Goal: Check status: Check status

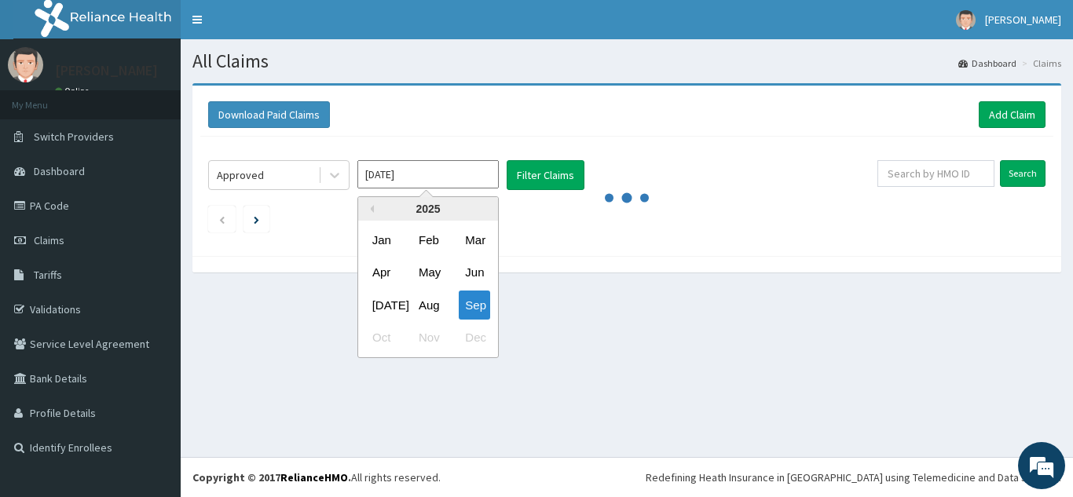
click at [445, 176] on input "[DATE]" at bounding box center [427, 174] width 141 height 28
click at [420, 304] on div "Aug" at bounding box center [427, 305] width 31 height 29
type input "[DATE]"
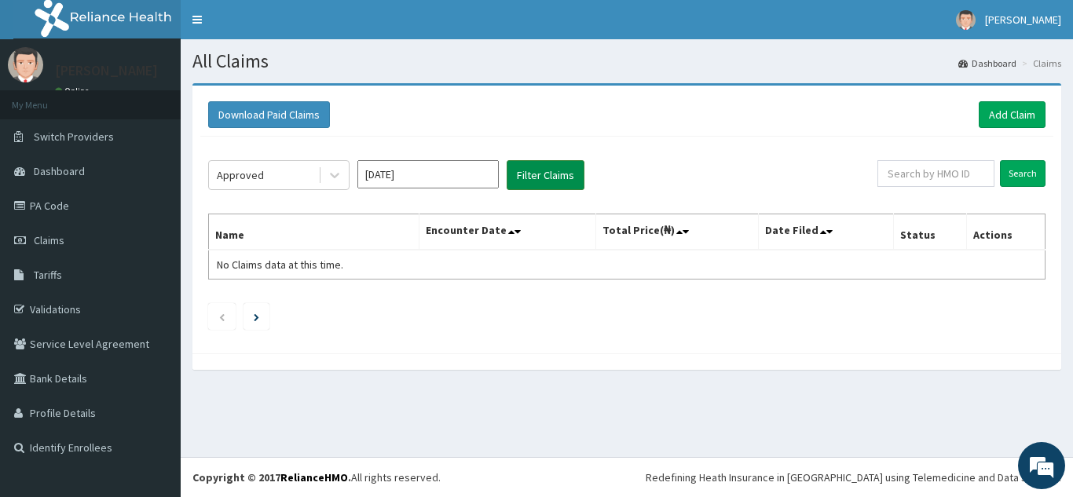
click at [537, 176] on button "Filter Claims" at bounding box center [546, 175] width 78 height 30
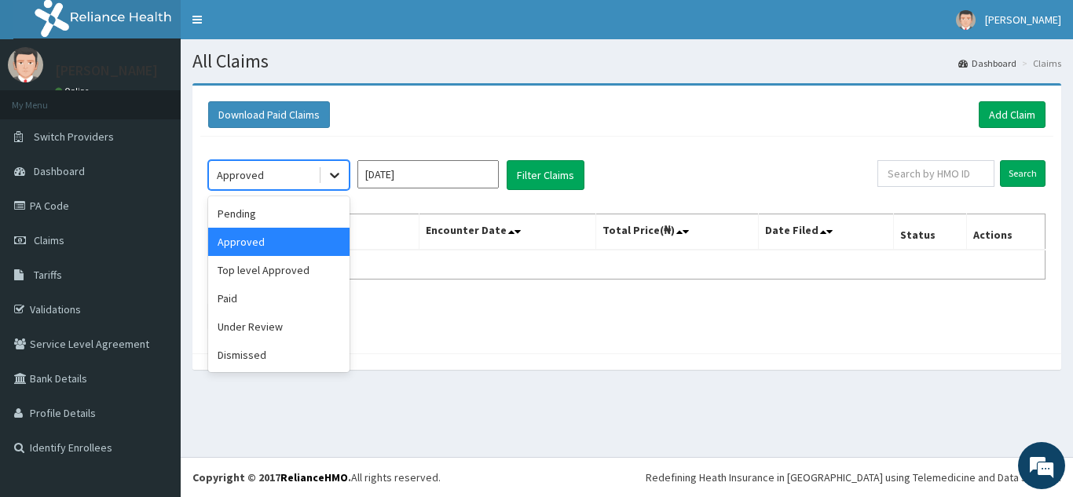
click at [340, 178] on icon at bounding box center [335, 175] width 16 height 16
click at [288, 277] on div "Top level Approved" at bounding box center [278, 270] width 141 height 28
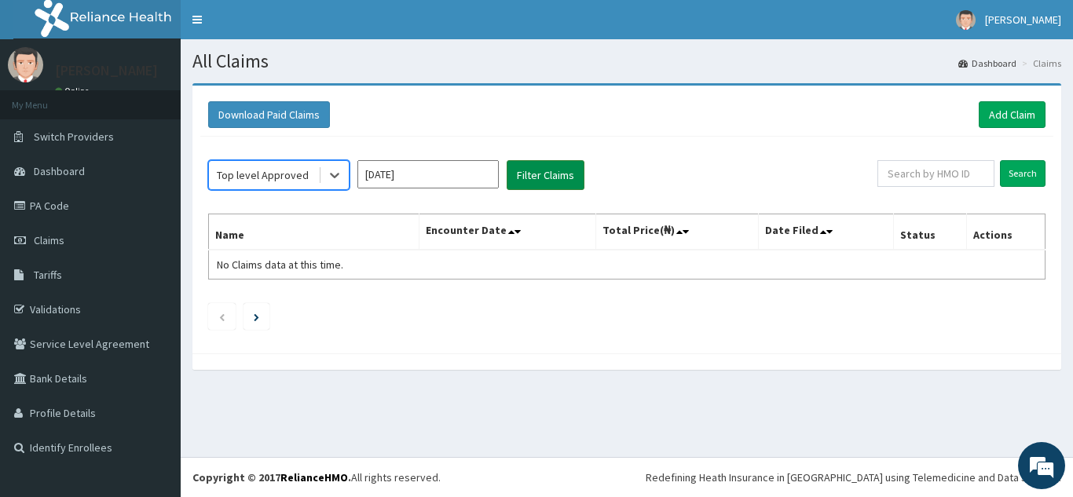
click at [527, 170] on button "Filter Claims" at bounding box center [546, 175] width 78 height 30
click at [331, 176] on icon at bounding box center [335, 175] width 16 height 16
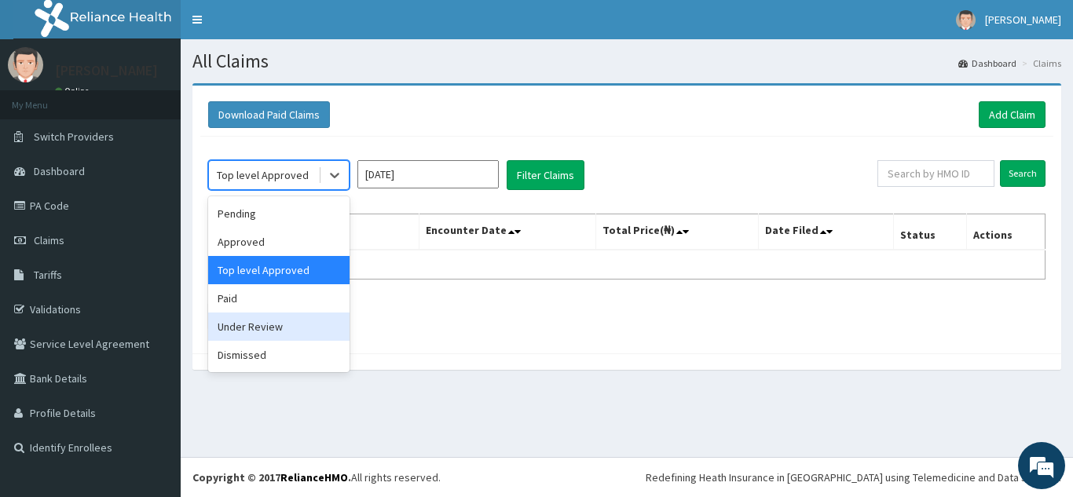
click at [238, 325] on div "Under Review" at bounding box center [278, 327] width 141 height 28
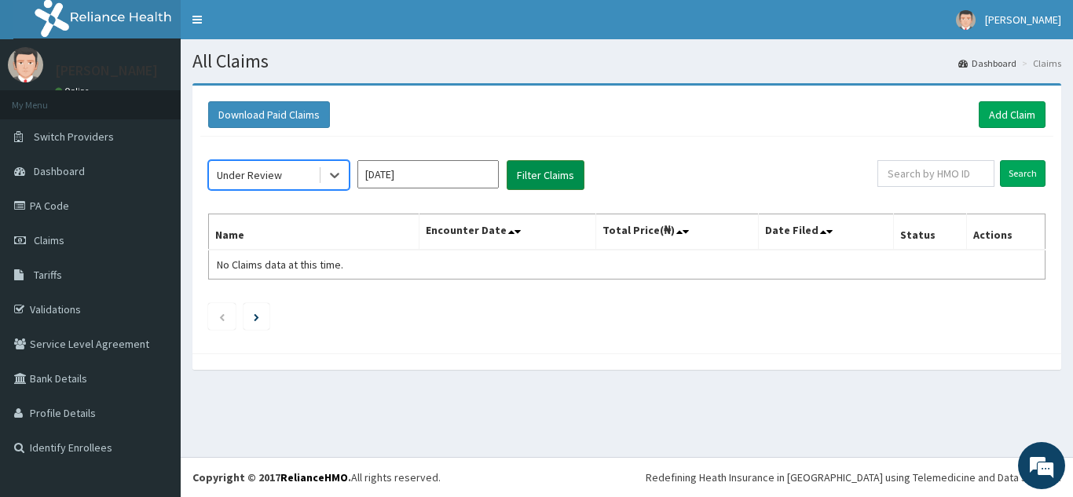
click at [537, 176] on button "Filter Claims" at bounding box center [546, 175] width 78 height 30
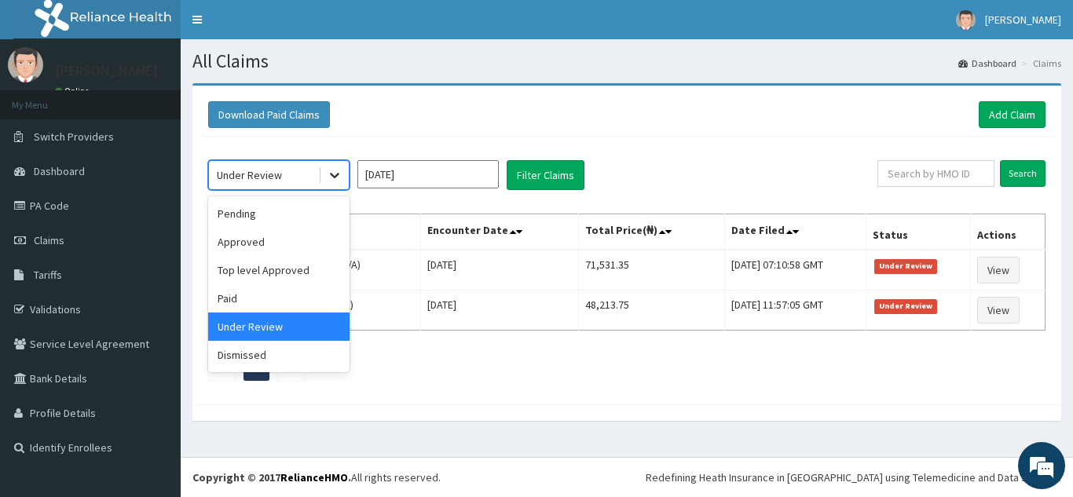
click at [328, 182] on icon at bounding box center [335, 175] width 16 height 16
click at [262, 361] on div "Dismissed" at bounding box center [278, 355] width 141 height 28
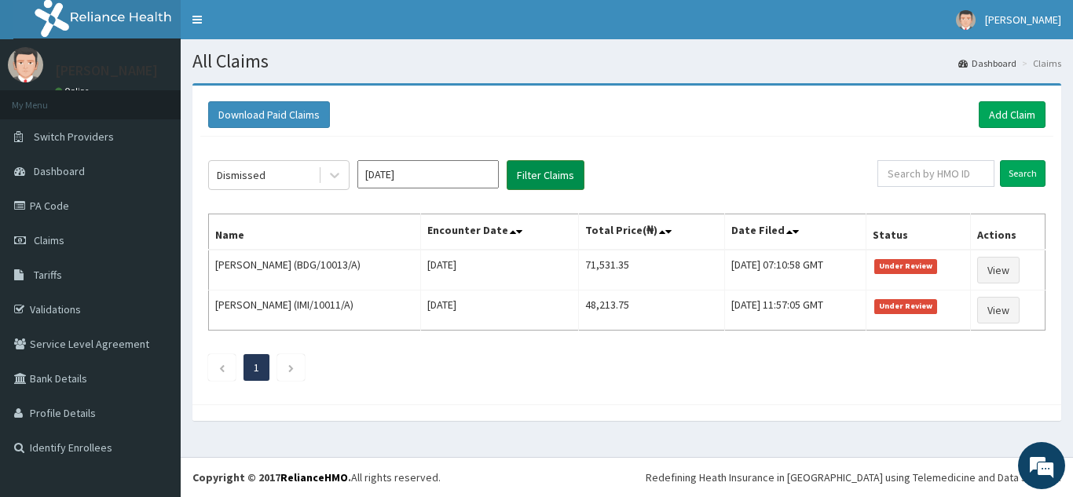
click at [533, 179] on button "Filter Claims" at bounding box center [546, 175] width 78 height 30
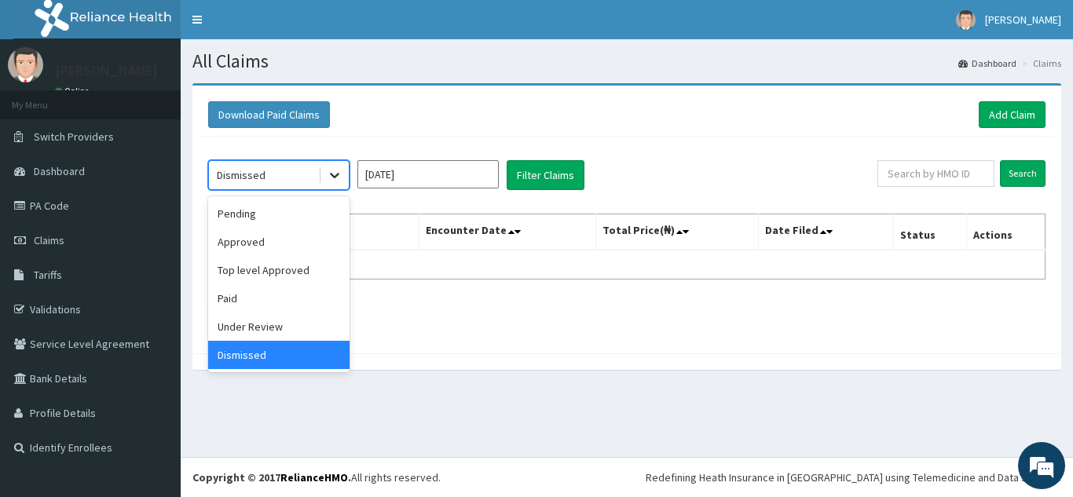
click at [333, 183] on icon at bounding box center [335, 175] width 16 height 16
click at [252, 222] on div "Pending" at bounding box center [278, 214] width 141 height 28
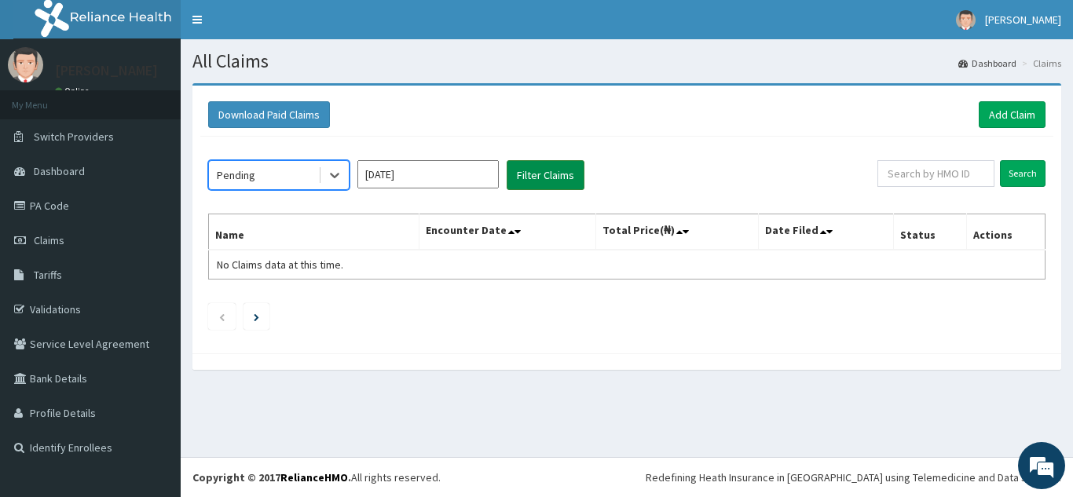
click at [540, 178] on button "Filter Claims" at bounding box center [546, 175] width 78 height 30
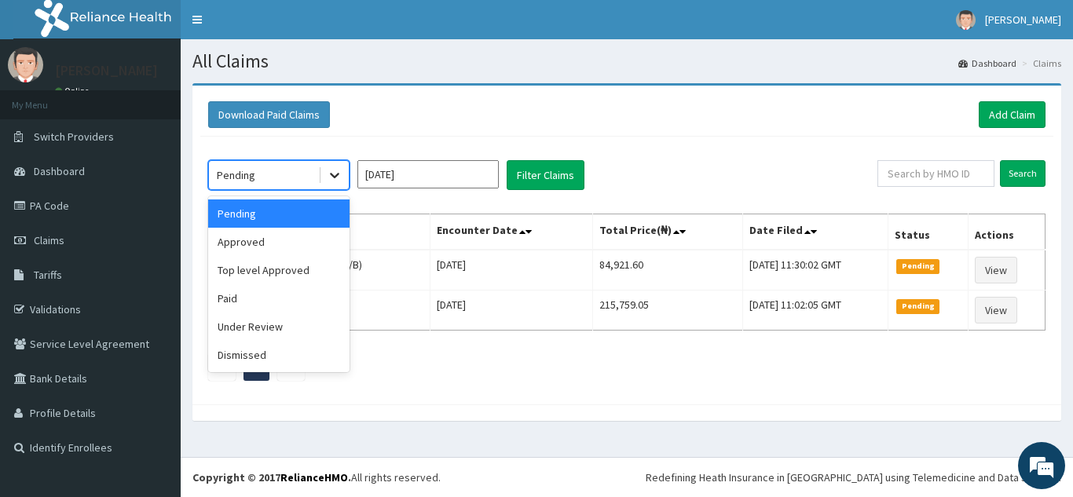
click at [338, 183] on icon at bounding box center [335, 175] width 16 height 16
click at [281, 331] on div "Under Review" at bounding box center [278, 327] width 141 height 28
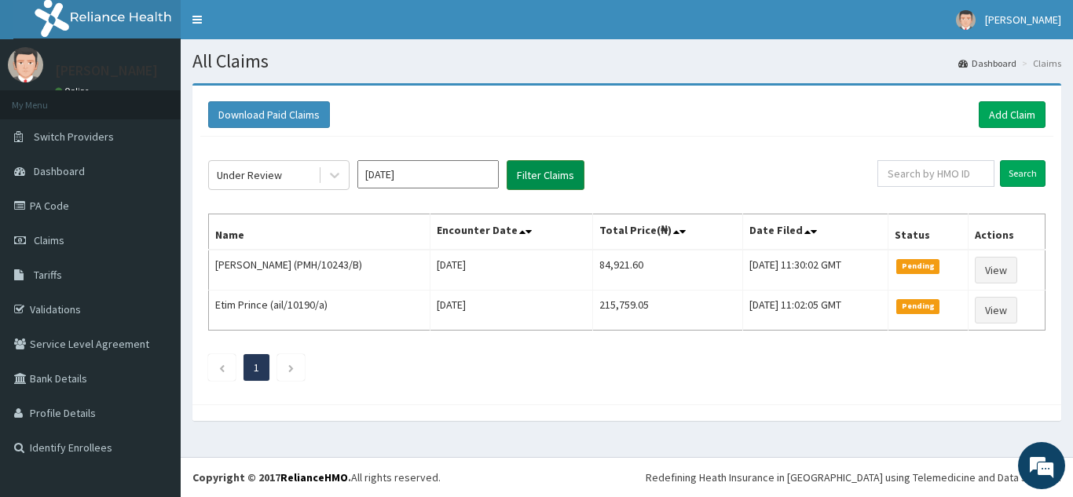
click at [541, 177] on button "Filter Claims" at bounding box center [546, 175] width 78 height 30
